Goal: Find specific fact: Find specific fact

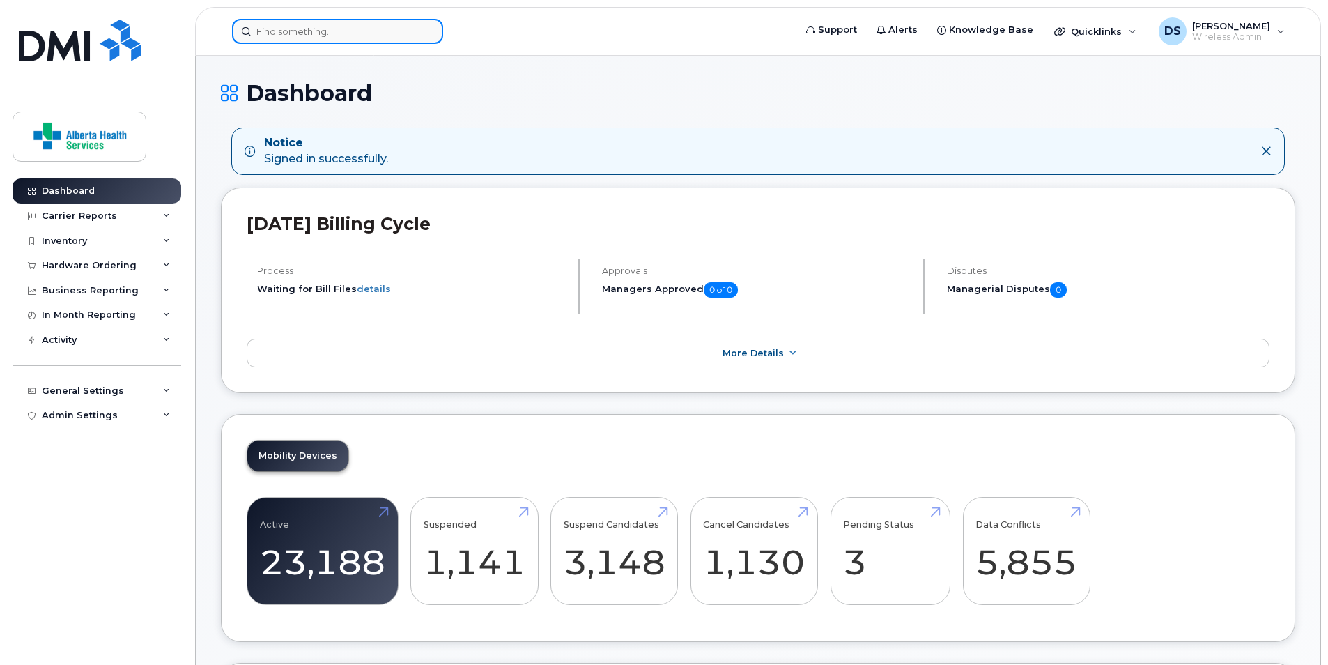
click at [371, 34] on input at bounding box center [337, 31] width 211 height 25
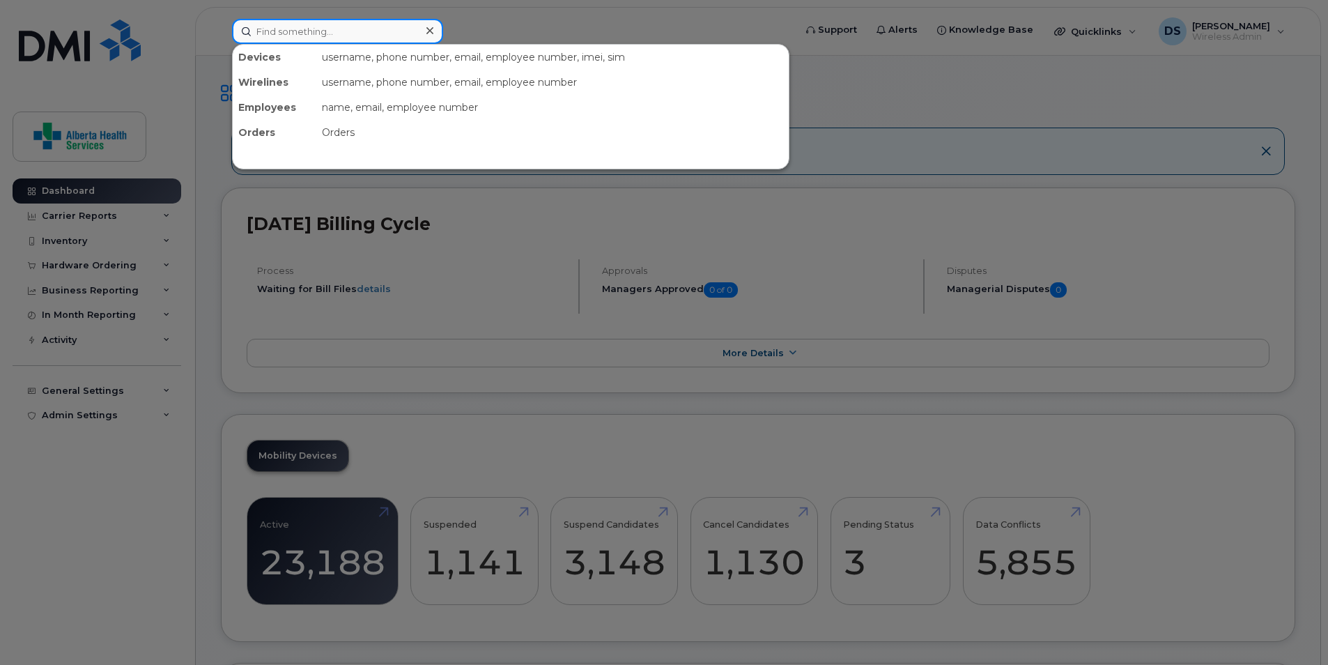
click at [369, 31] on input at bounding box center [337, 31] width 211 height 25
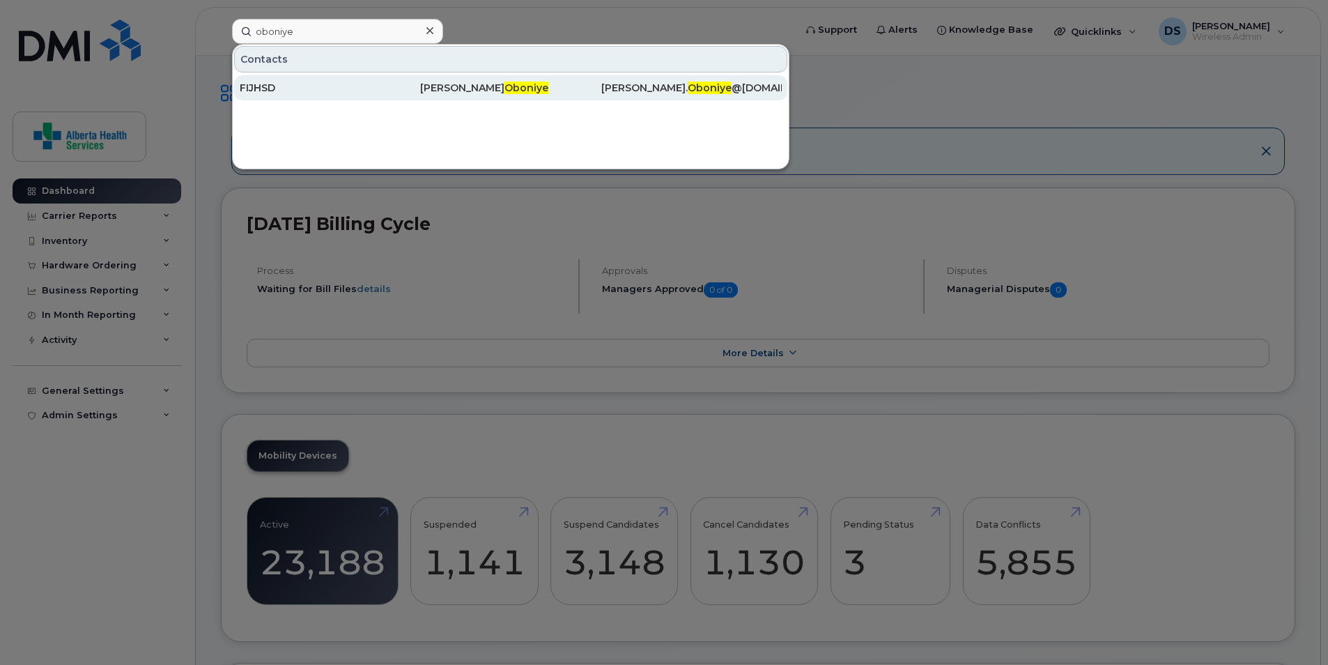
click at [335, 84] on div "FIJHSD" at bounding box center [330, 88] width 180 height 14
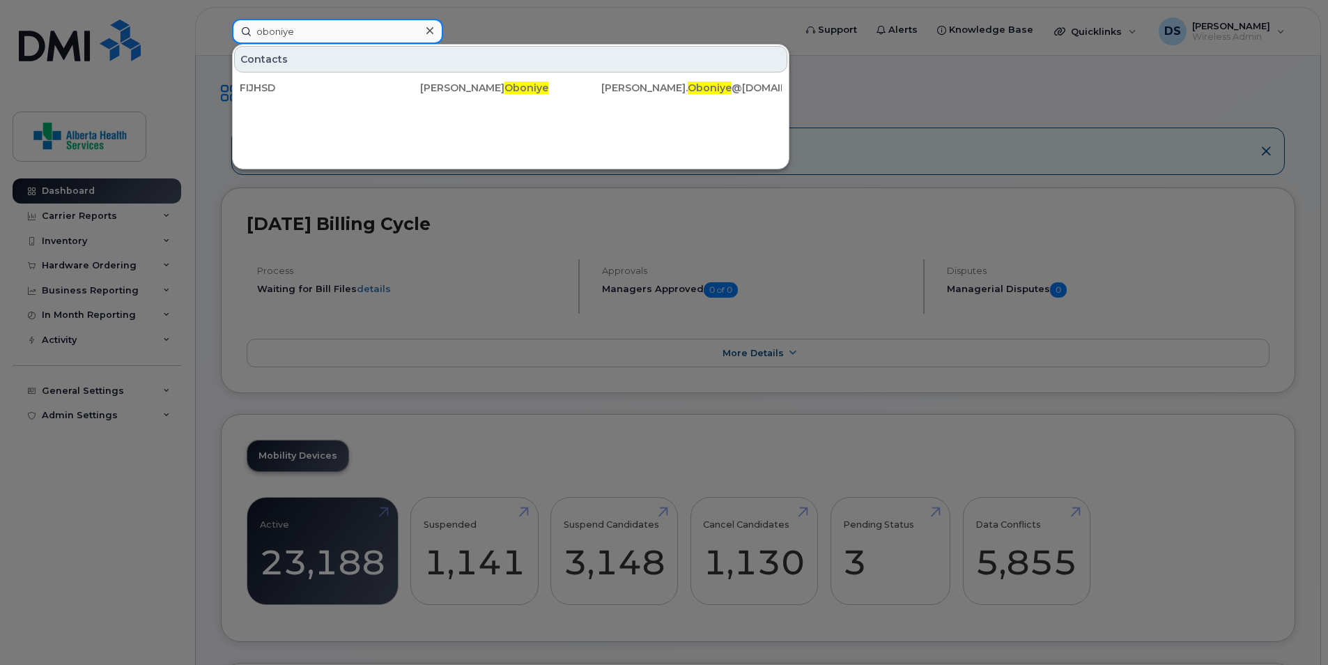
click at [330, 31] on input "oboniye" at bounding box center [337, 31] width 211 height 25
click at [330, 29] on input "oboniye" at bounding box center [337, 31] width 211 height 25
click at [302, 28] on input "oboniye" at bounding box center [337, 31] width 211 height 25
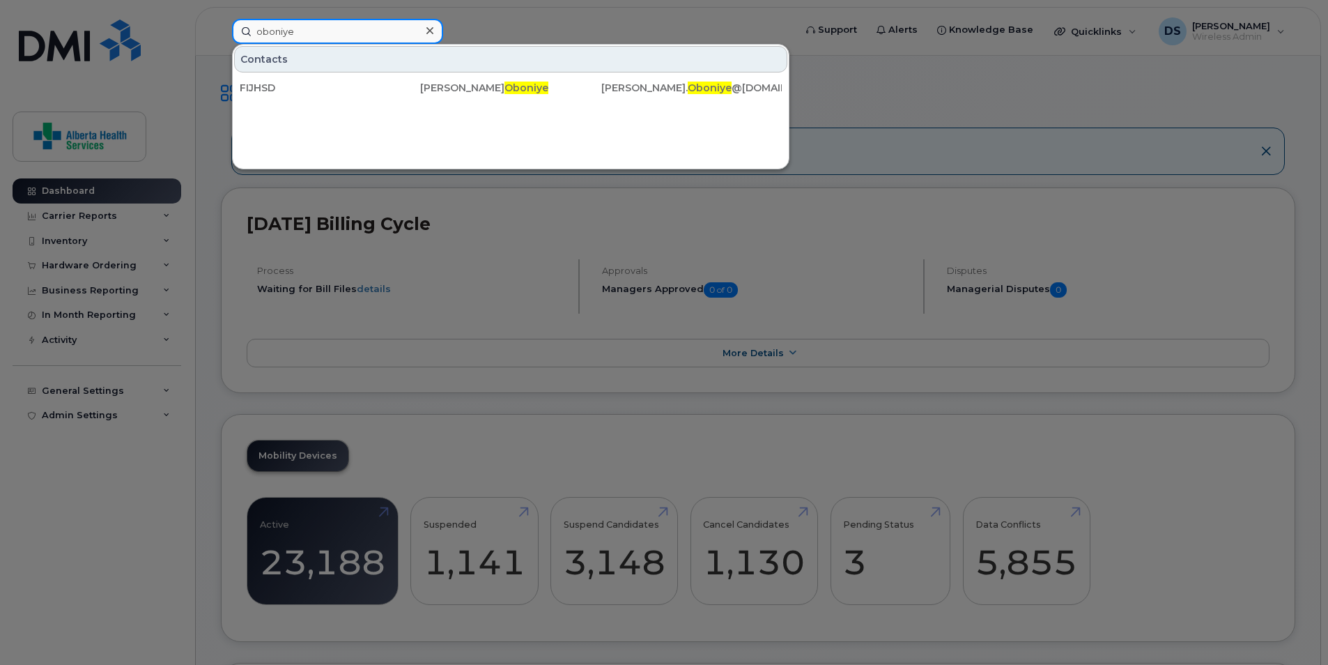
click at [302, 28] on input "oboniye" at bounding box center [337, 31] width 211 height 25
click at [300, 24] on input "oboniye" at bounding box center [337, 31] width 211 height 25
click at [300, 30] on input "oboniye" at bounding box center [337, 31] width 211 height 25
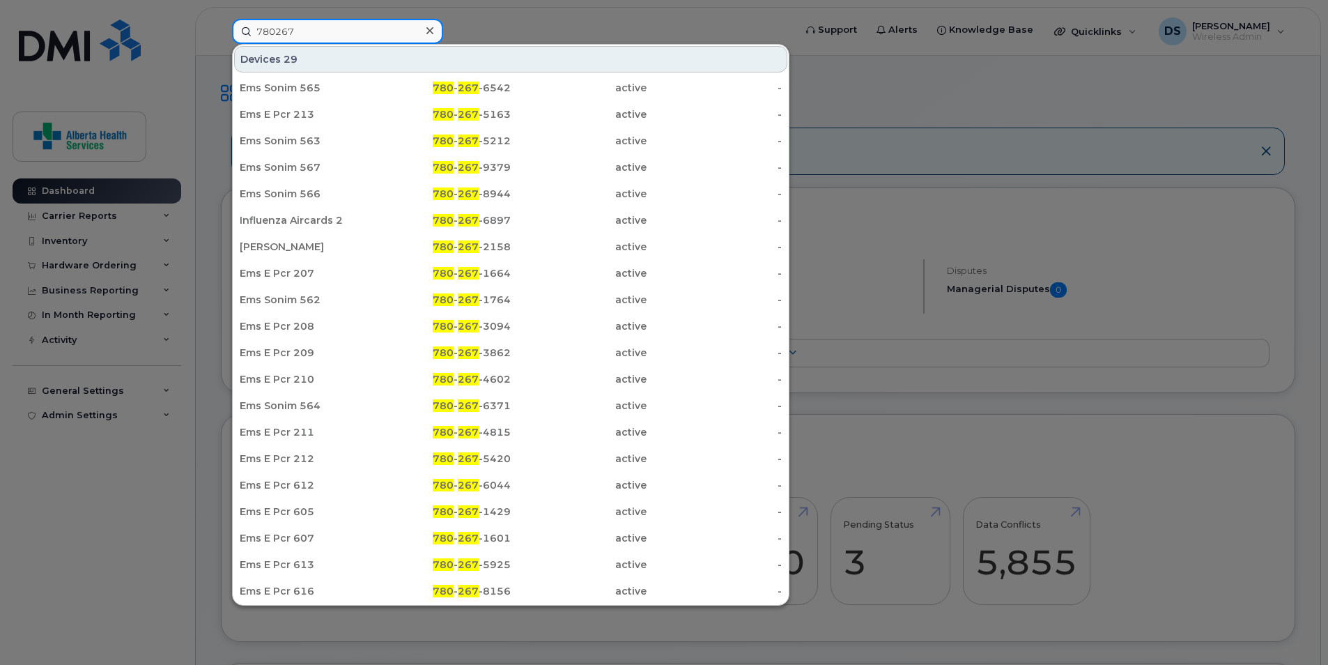
click at [307, 26] on input "780267" at bounding box center [337, 31] width 211 height 25
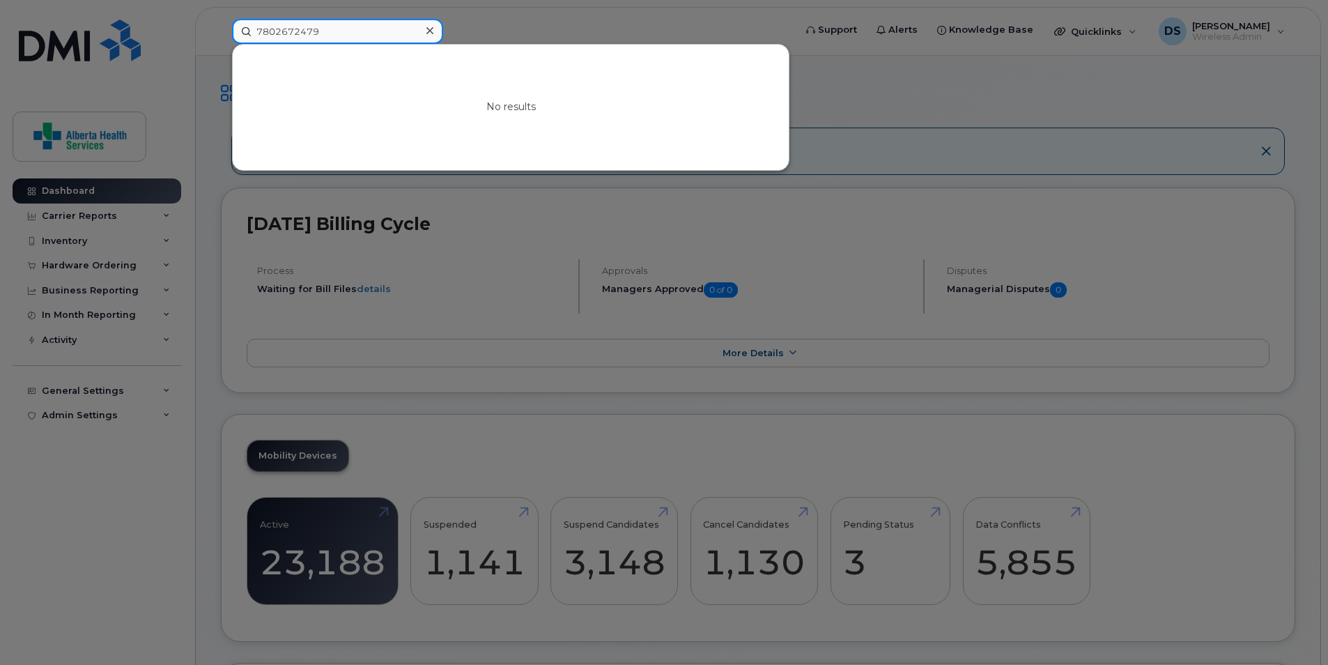
type input "7802672479"
click at [328, 31] on input "7802672479" at bounding box center [337, 31] width 211 height 25
